Goal: Task Accomplishment & Management: Manage account settings

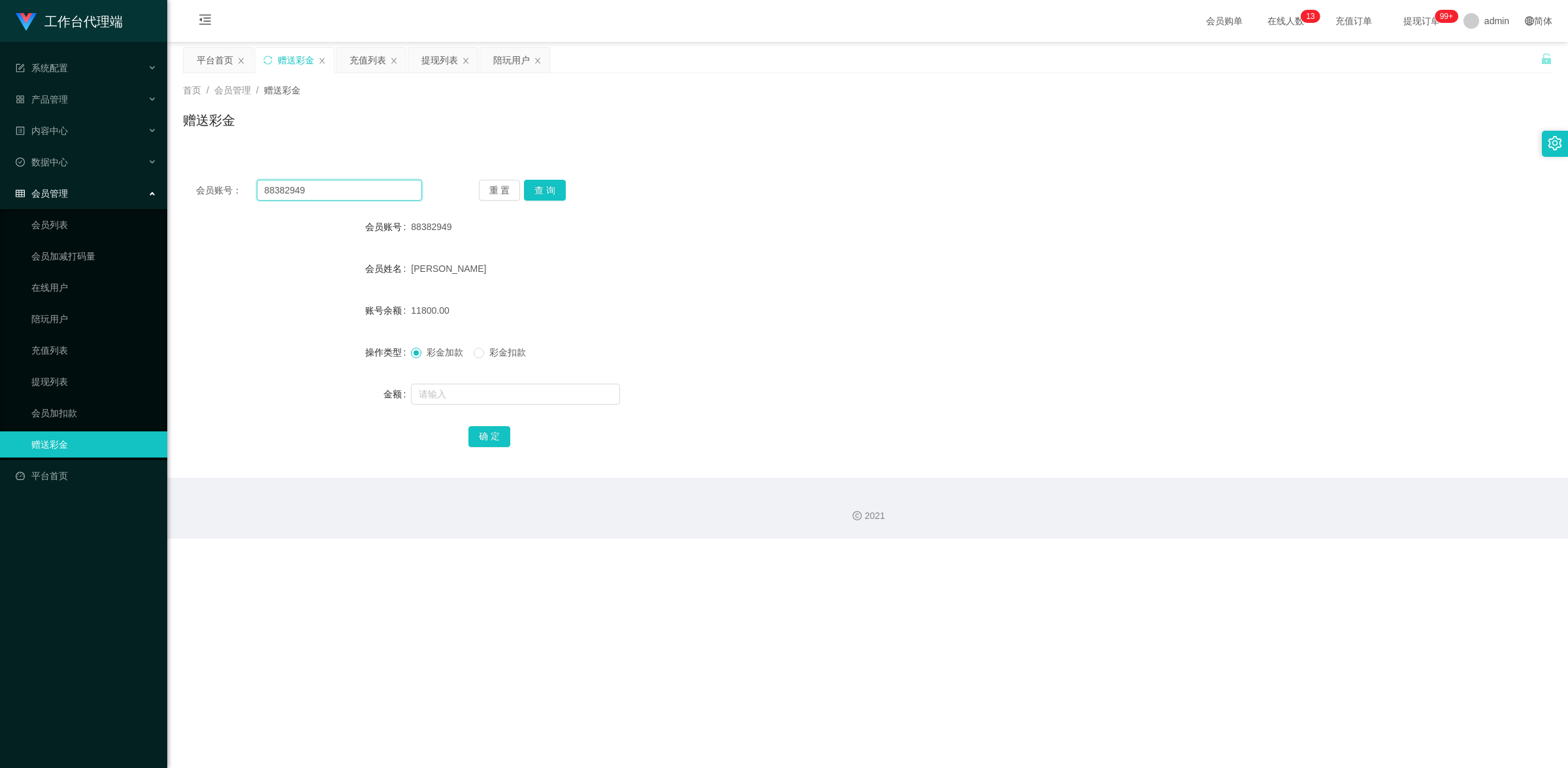
drag, startPoint x: 0, startPoint y: 0, endPoint x: 255, endPoint y: 159, distance: 300.5
click at [262, 164] on div "会员账号： 88382949 重 置 查 询 会员账号 88382949 会员姓名 [PERSON_NAME] 账号余额 11800.00 操作类型 彩金加款…" at bounding box center [867, 314] width 1369 height 327
paste input "Mandyng1166"
type input "Mandyng1166"
click at [553, 185] on button "查 询" at bounding box center [545, 190] width 42 height 21
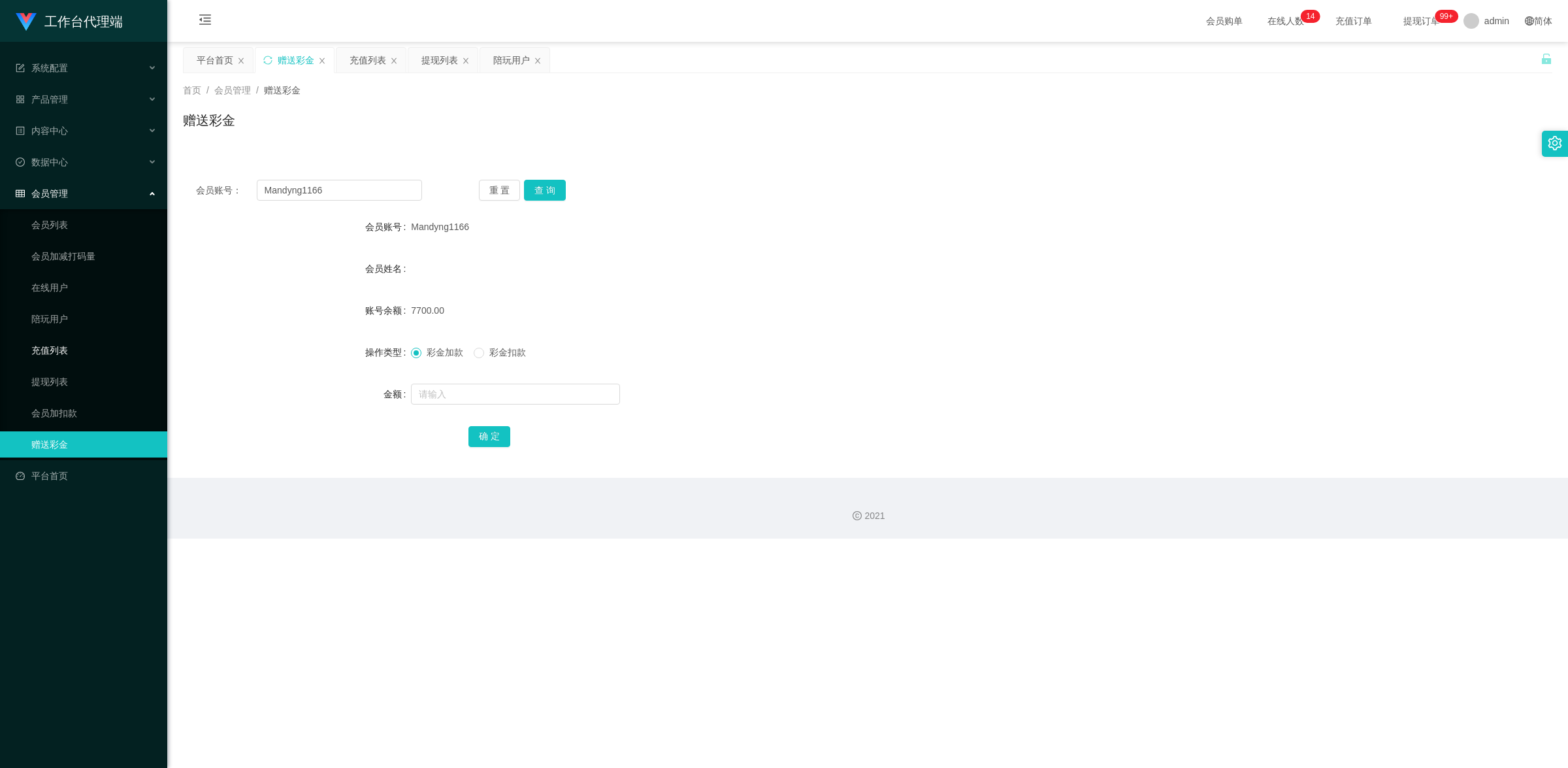
click at [69, 351] on link "充值列表" at bounding box center [94, 350] width 126 height 26
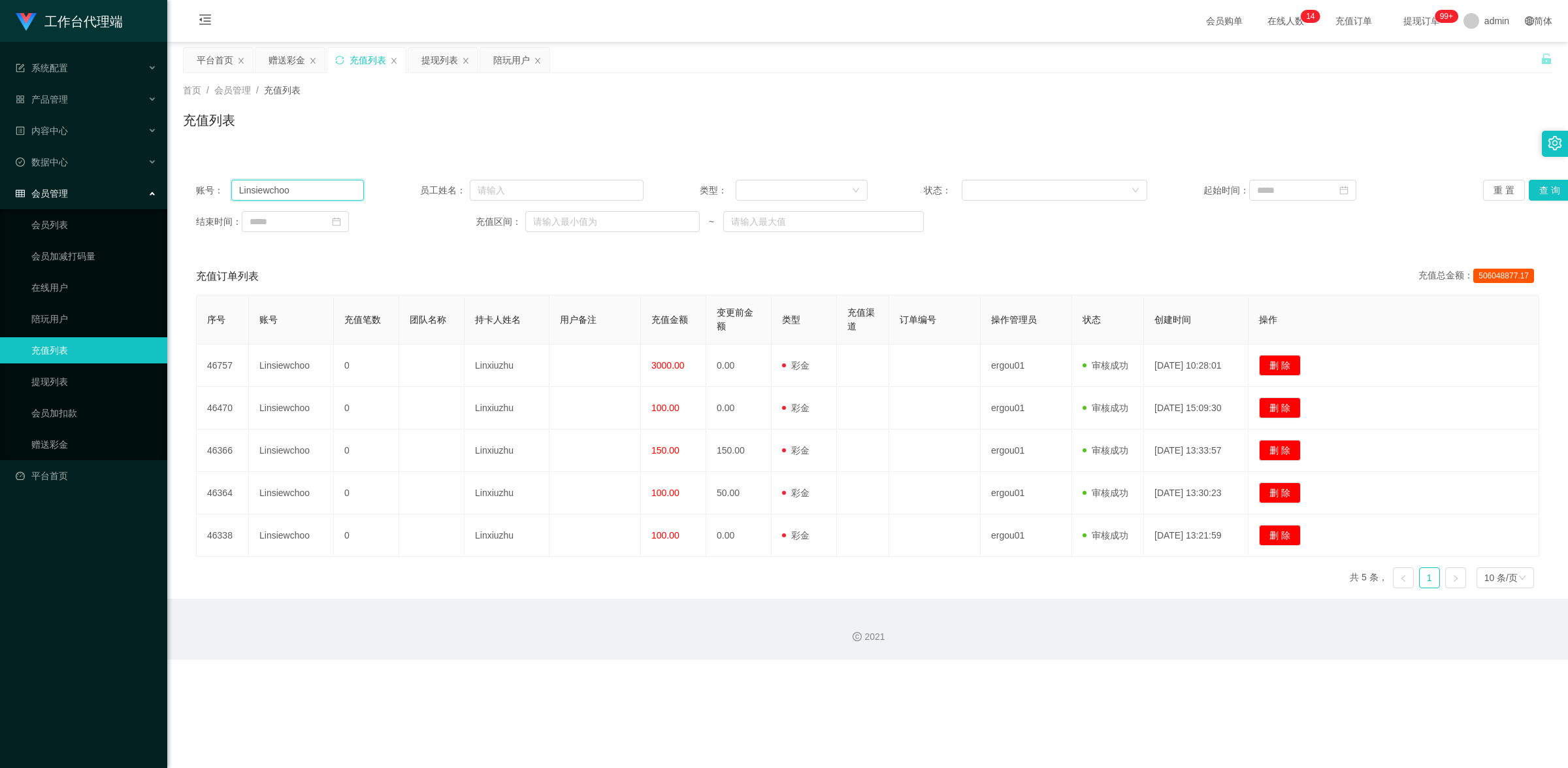
drag, startPoint x: 317, startPoint y: 190, endPoint x: 219, endPoint y: 187, distance: 98.0
click at [219, 187] on div "账号： Linsiewchoo" at bounding box center [280, 190] width 168 height 21
paste input "Mandyng1166"
click at [1541, 195] on button "查 询" at bounding box center [1550, 190] width 42 height 21
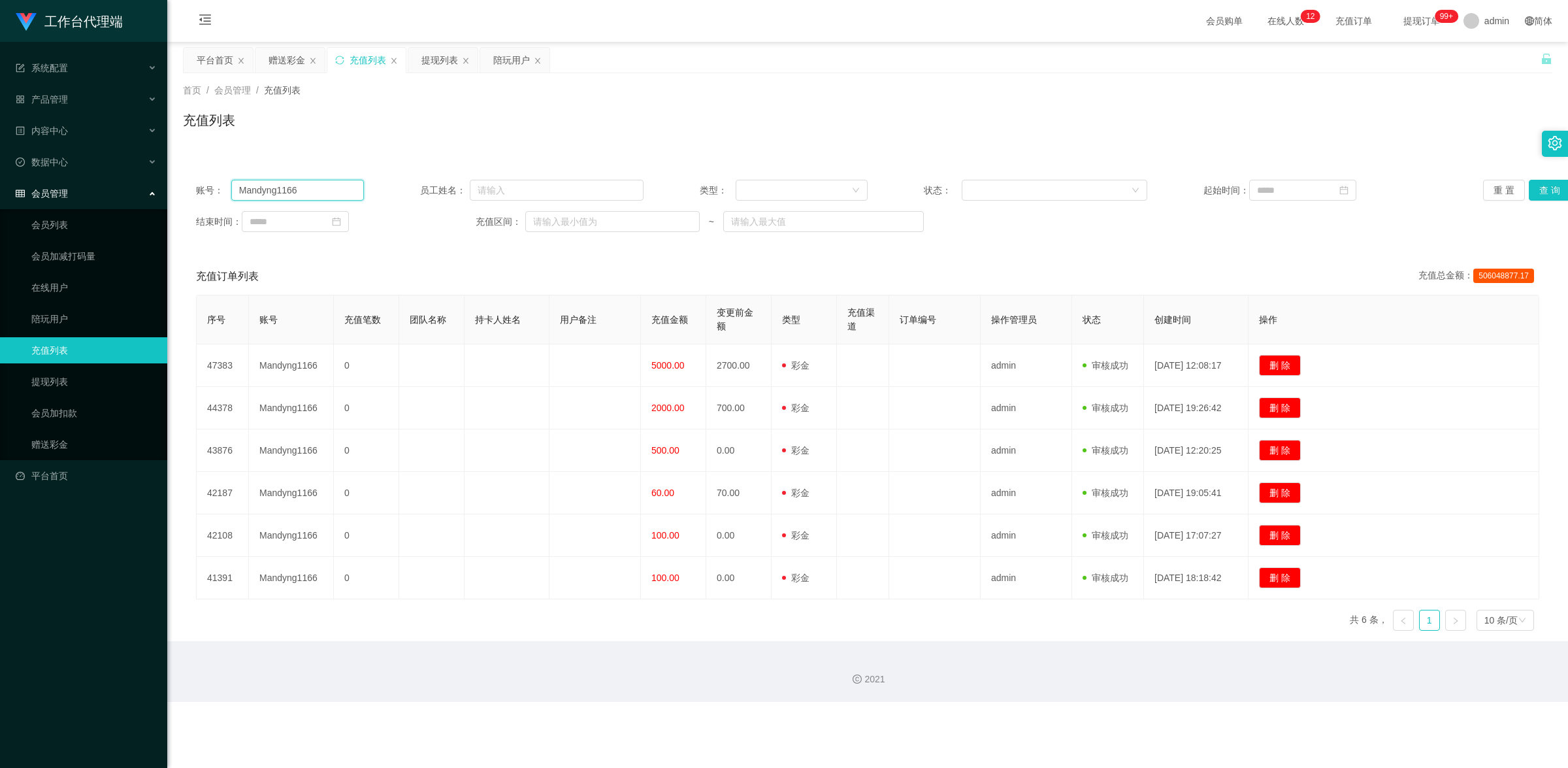
drag, startPoint x: 312, startPoint y: 197, endPoint x: 239, endPoint y: 185, distance: 74.0
click at [239, 185] on input "Mandyng1166" at bounding box center [298, 190] width 133 height 21
click at [314, 190] on input "Mandyng1166" at bounding box center [298, 190] width 133 height 21
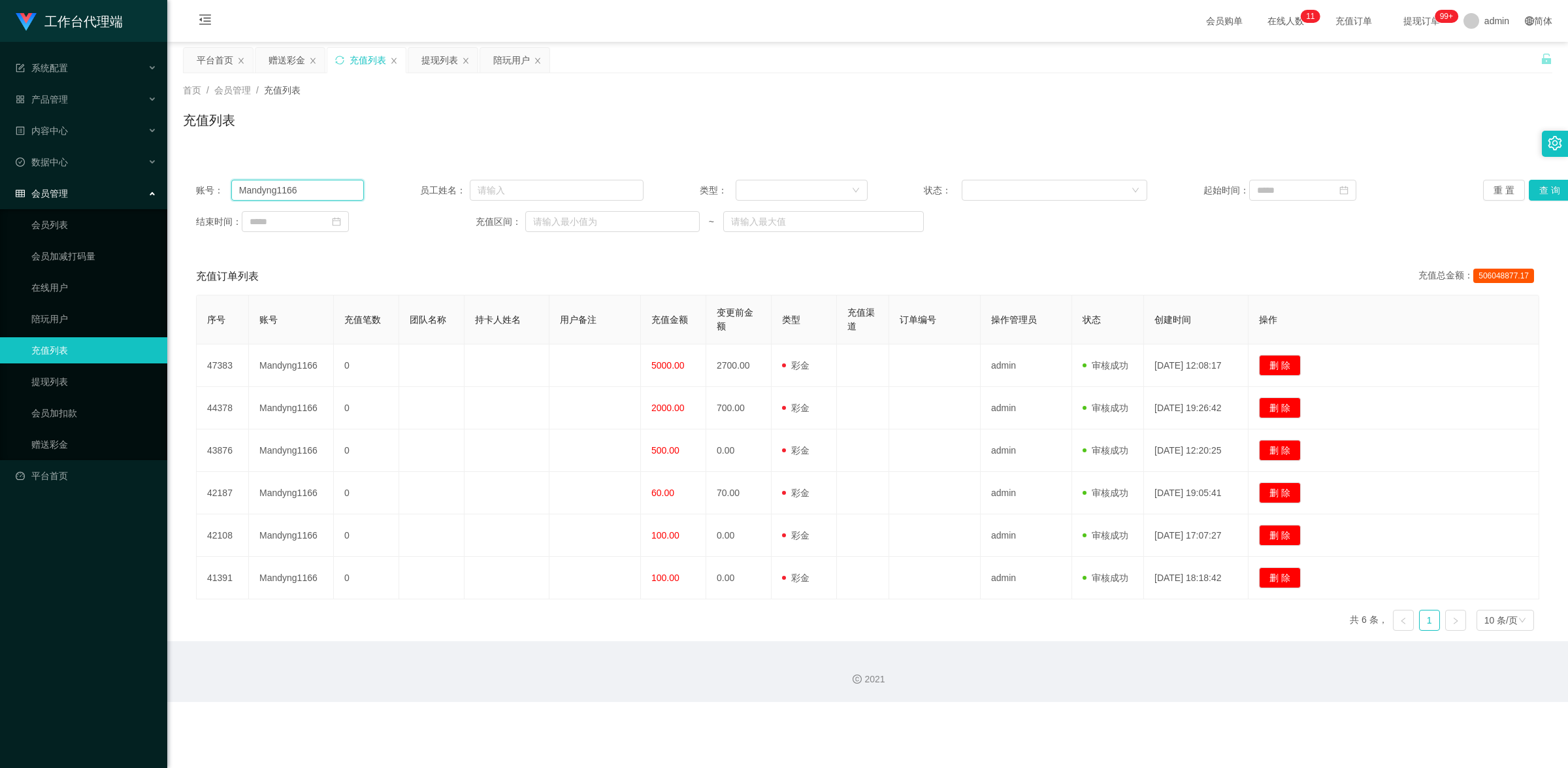
paste input "88382949"
type input "88382949"
click at [1534, 181] on button "查 询" at bounding box center [1550, 190] width 42 height 21
